Goal: Find contact information: Find contact information

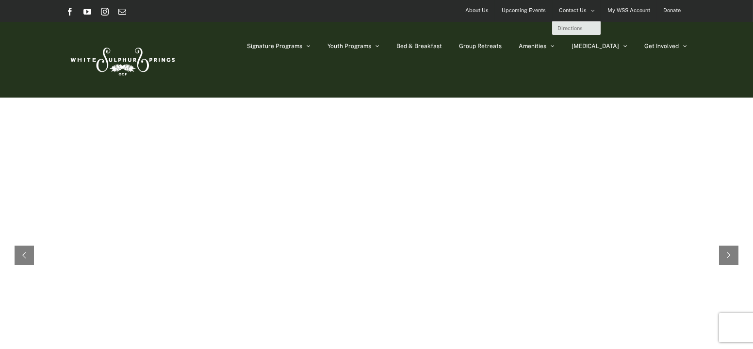
click at [578, 12] on span "Contact Us" at bounding box center [573, 10] width 28 height 14
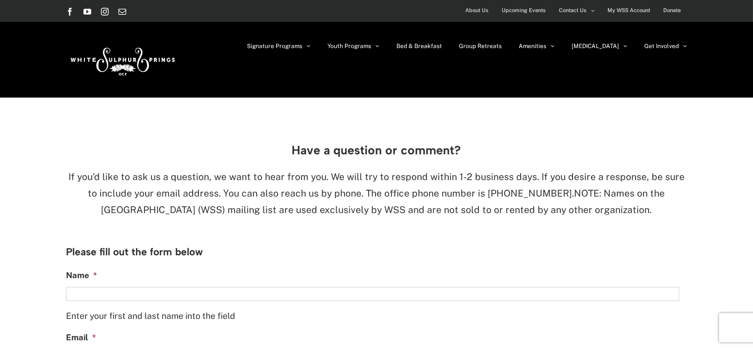
click at [749, 145] on div "Have a question or comment? If you’d like to ask us a question, we want to hear…" at bounding box center [376, 168] width 753 height 140
click at [668, 147] on h3 "Have a question or comment?" at bounding box center [376, 150] width 621 height 13
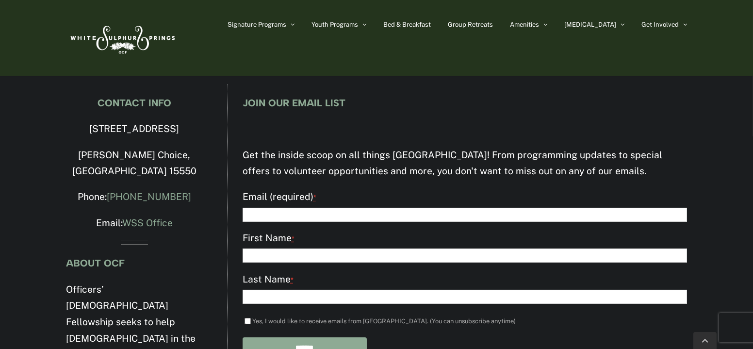
scroll to position [696, 0]
